Goal: Transaction & Acquisition: Download file/media

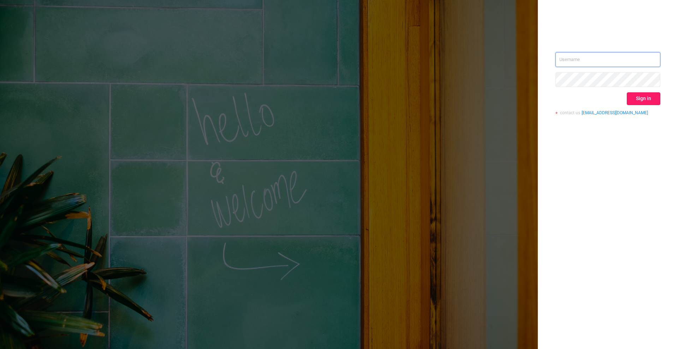
type input "[PERSON_NAME][EMAIL_ADDRESS][DOMAIN_NAME]"
click at [637, 103] on button "Sign in" at bounding box center [643, 98] width 34 height 13
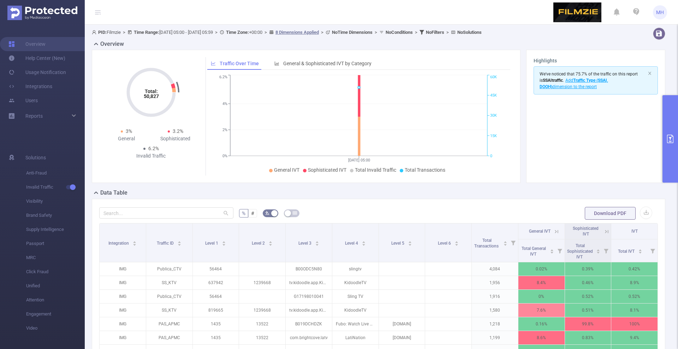
click at [670, 134] on button "primary" at bounding box center [670, 139] width 16 height 88
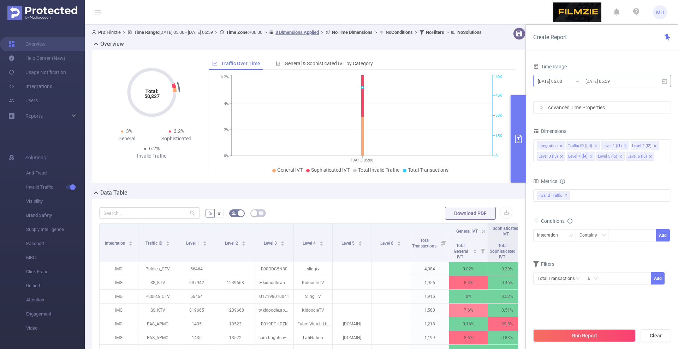
click at [548, 80] on input "[DATE] 05:00" at bounding box center [565, 82] width 57 height 10
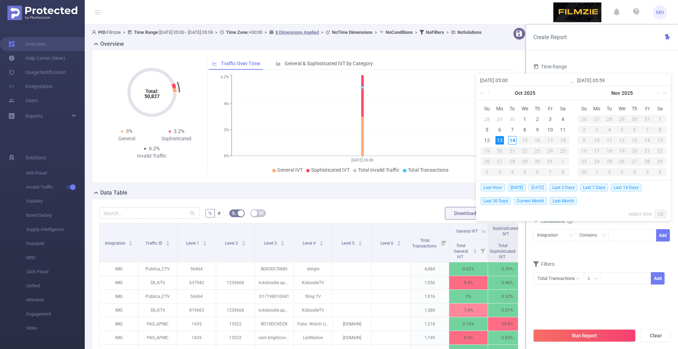
click at [540, 187] on span "[DATE]" at bounding box center [537, 188] width 18 height 8
type input "[DATE] 00:00"
type input "[DATE] 23:59"
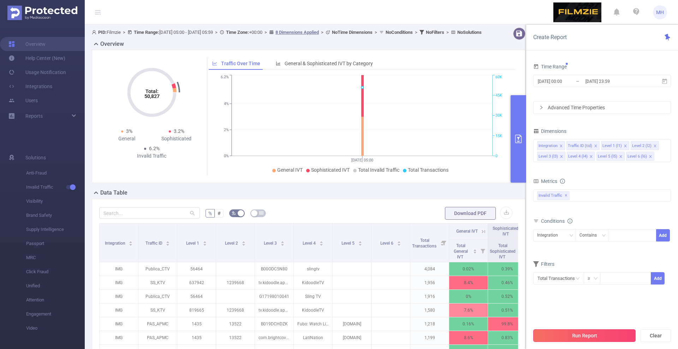
click at [564, 334] on button "Run Report" at bounding box center [584, 336] width 102 height 13
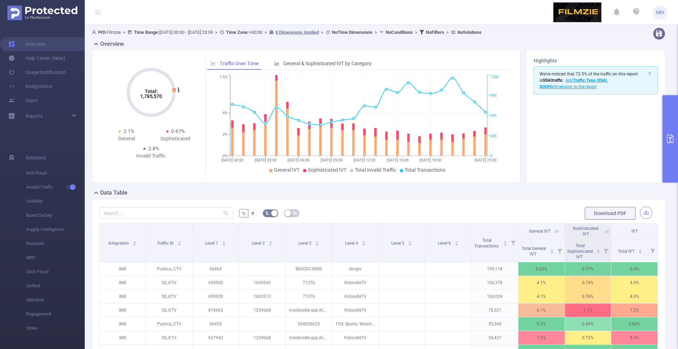
click at [648, 216] on button "button" at bounding box center [645, 213] width 12 height 12
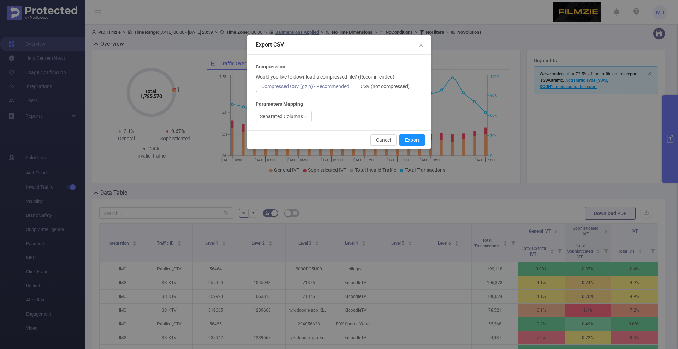
click at [383, 80] on p "Would you like to download a compressed file? (Recommended)" at bounding box center [324, 76] width 139 height 7
click at [384, 88] on span "CSV (not compressed)" at bounding box center [384, 87] width 49 height 6
click at [360, 88] on input "CSV (not compressed)" at bounding box center [360, 88] width 0 height 0
click at [419, 149] on div "Export CSV Compression Would you like to download a compressed file? (Recommend…" at bounding box center [339, 174] width 678 height 349
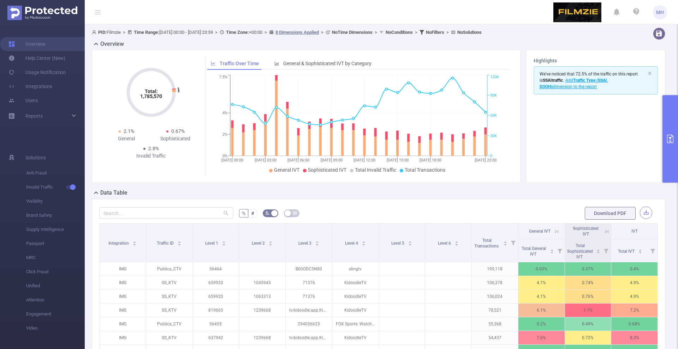
click at [646, 212] on button "button" at bounding box center [645, 213] width 12 height 12
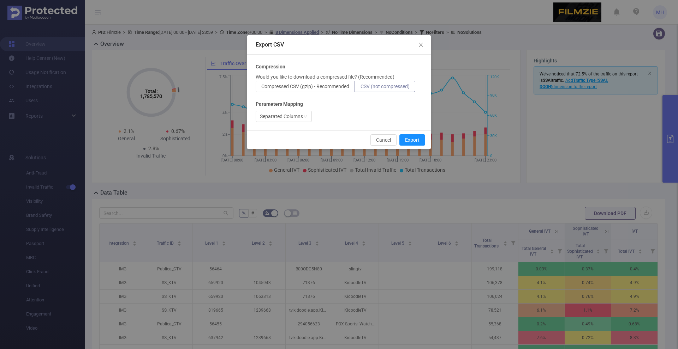
click at [379, 83] on label "CSV (not compressed)" at bounding box center [385, 86] width 60 height 11
click at [360, 88] on input "CSV (not compressed)" at bounding box center [360, 88] width 0 height 0
click at [416, 138] on button "Export" at bounding box center [412, 139] width 26 height 11
